Goal: Complete application form

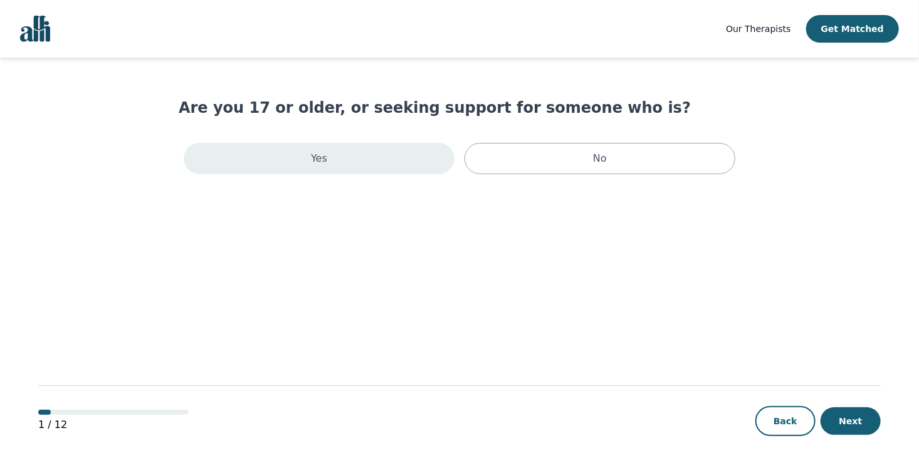
click at [327, 167] on div "Yes" at bounding box center [319, 158] width 271 height 31
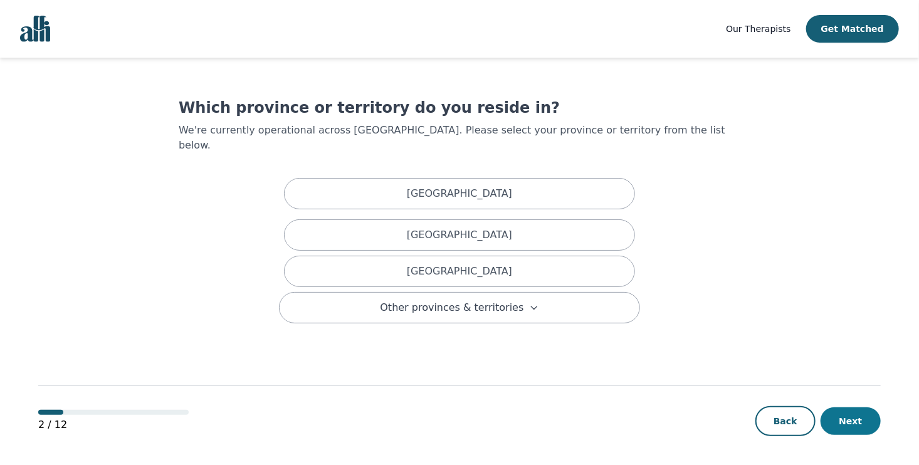
click at [848, 426] on button "Next" at bounding box center [851, 422] width 60 height 28
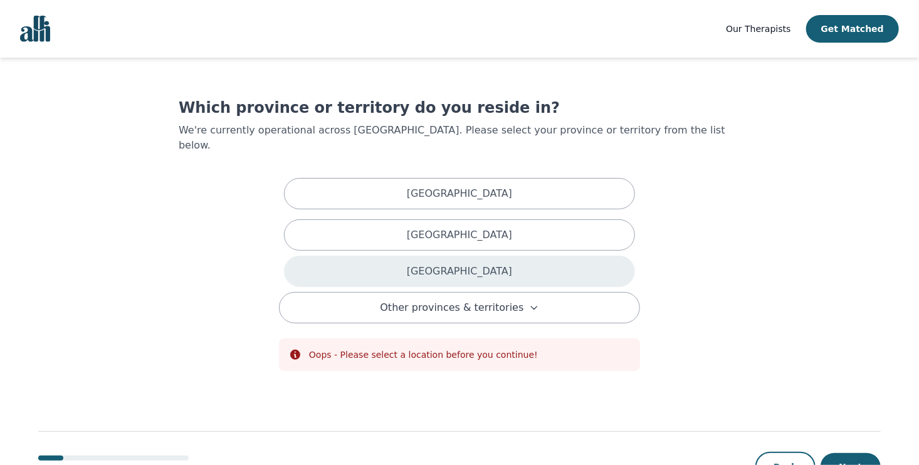
click at [463, 267] on div "[GEOGRAPHIC_DATA]" at bounding box center [459, 271] width 351 height 31
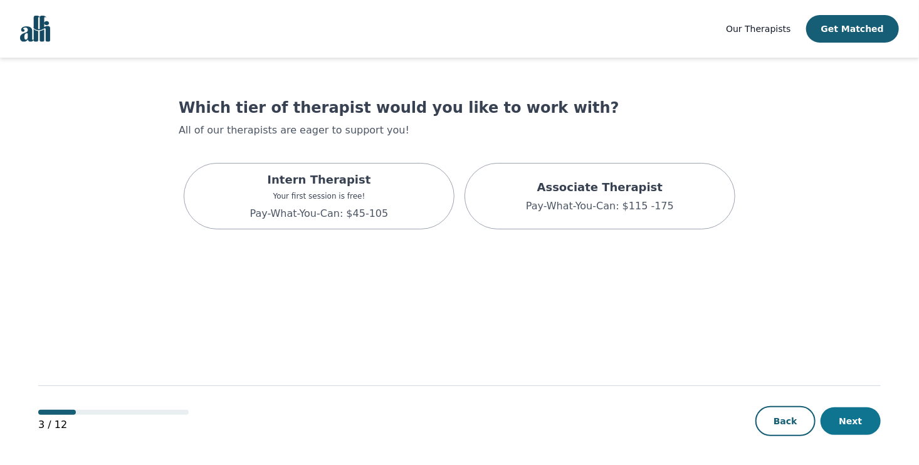
click at [860, 435] on button "Next" at bounding box center [851, 422] width 60 height 28
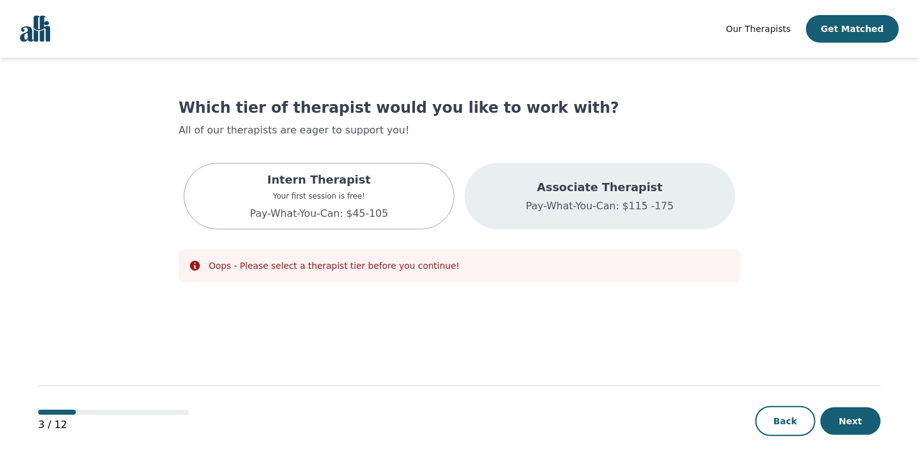
click at [580, 204] on p "Pay-What-You-Can: $115 -175" at bounding box center [600, 206] width 148 height 15
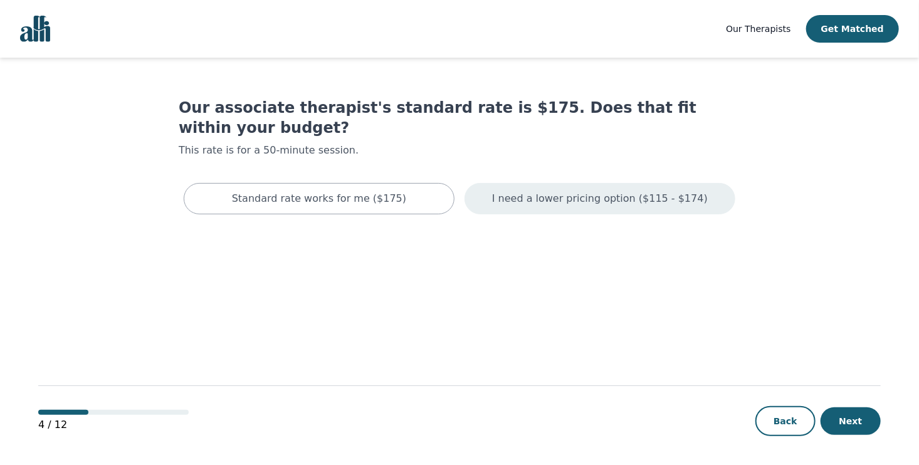
click at [639, 191] on div "I need a lower pricing option ($115 - $174)" at bounding box center [600, 198] width 271 height 31
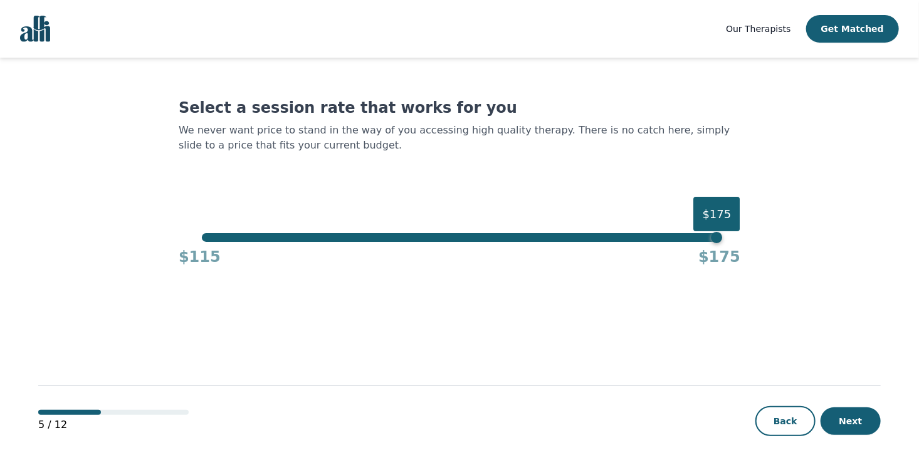
click at [718, 238] on div "$175" at bounding box center [717, 237] width 11 height 11
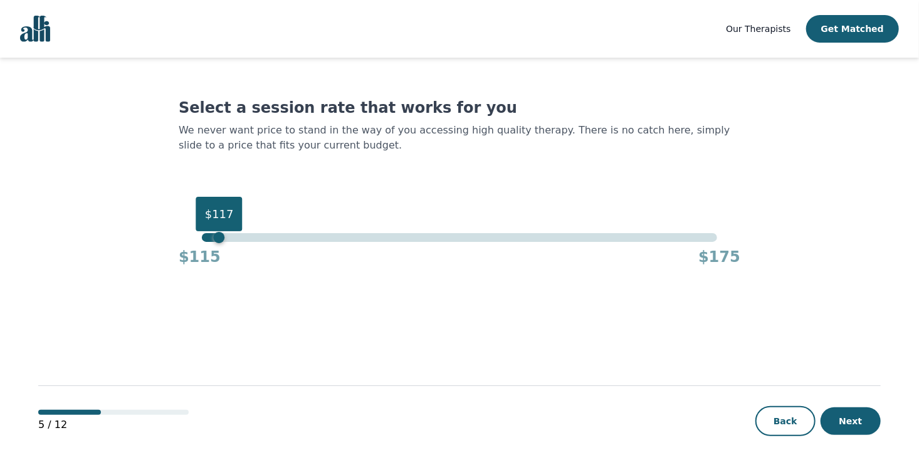
drag, startPoint x: 718, startPoint y: 238, endPoint x: 191, endPoint y: 256, distance: 528.2
click at [191, 256] on div "$117 $115 $175" at bounding box center [460, 250] width 562 height 34
click at [854, 424] on button "Next" at bounding box center [851, 422] width 60 height 28
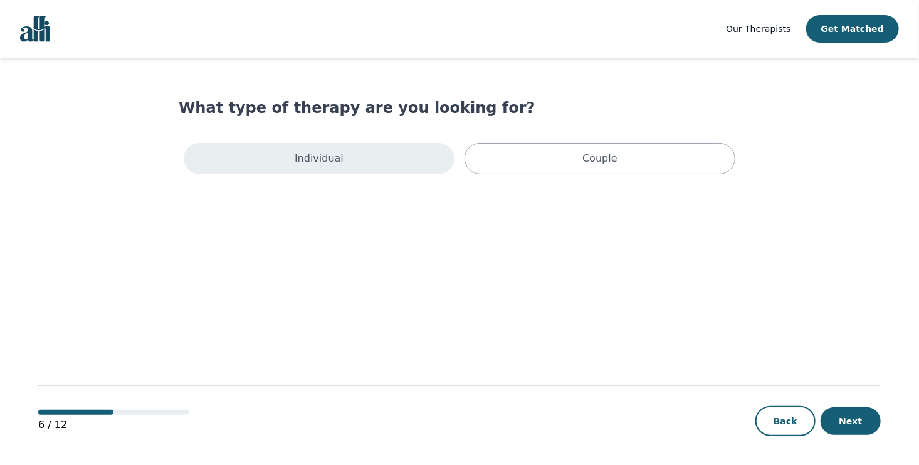
click at [359, 160] on div "Individual" at bounding box center [319, 158] width 271 height 31
